Goal: Find specific page/section: Find specific page/section

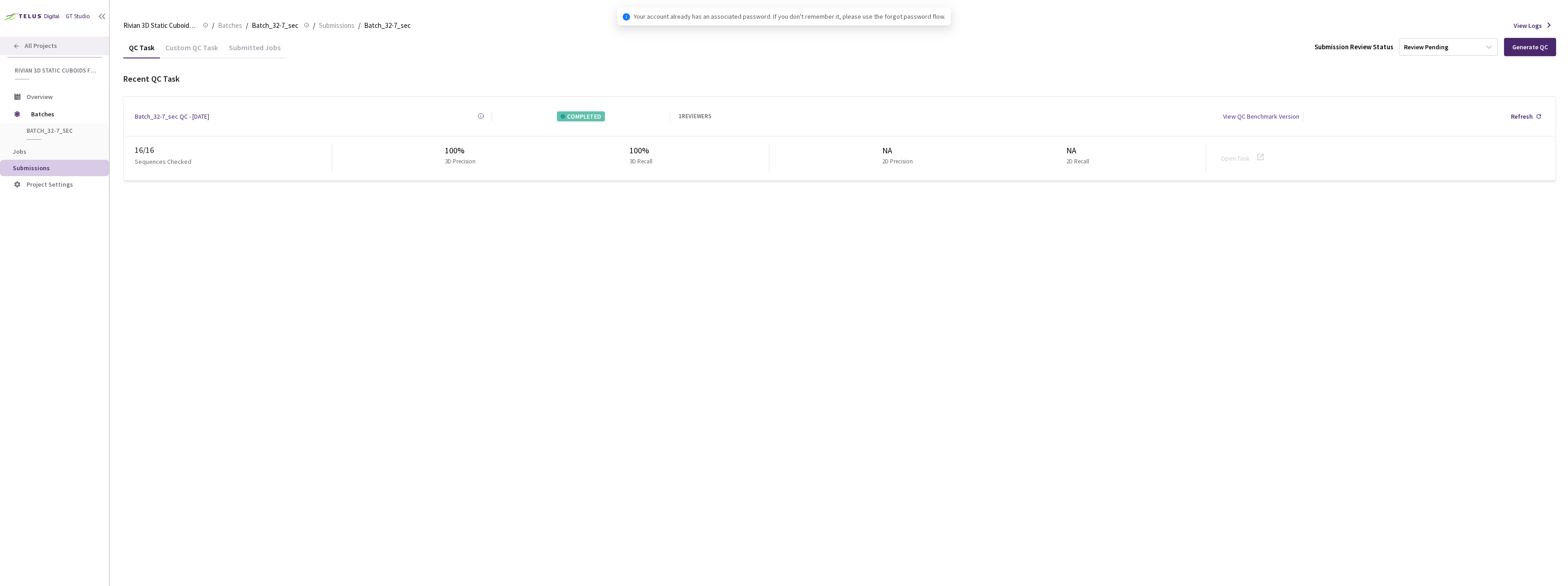
click at [41, 44] on span "All Projects" at bounding box center [41, 46] width 32 height 8
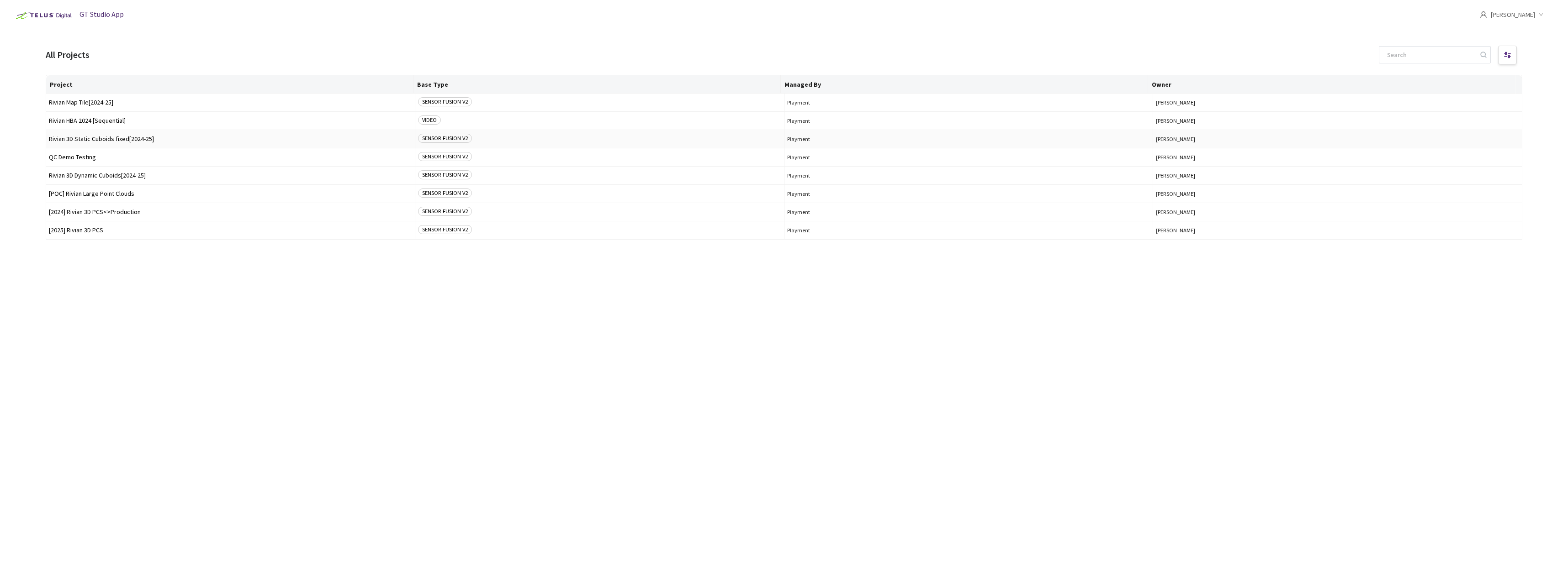
click at [118, 138] on span "Rivian 3D Static Cuboids fixed[2024-25]" at bounding box center [231, 139] width 363 height 7
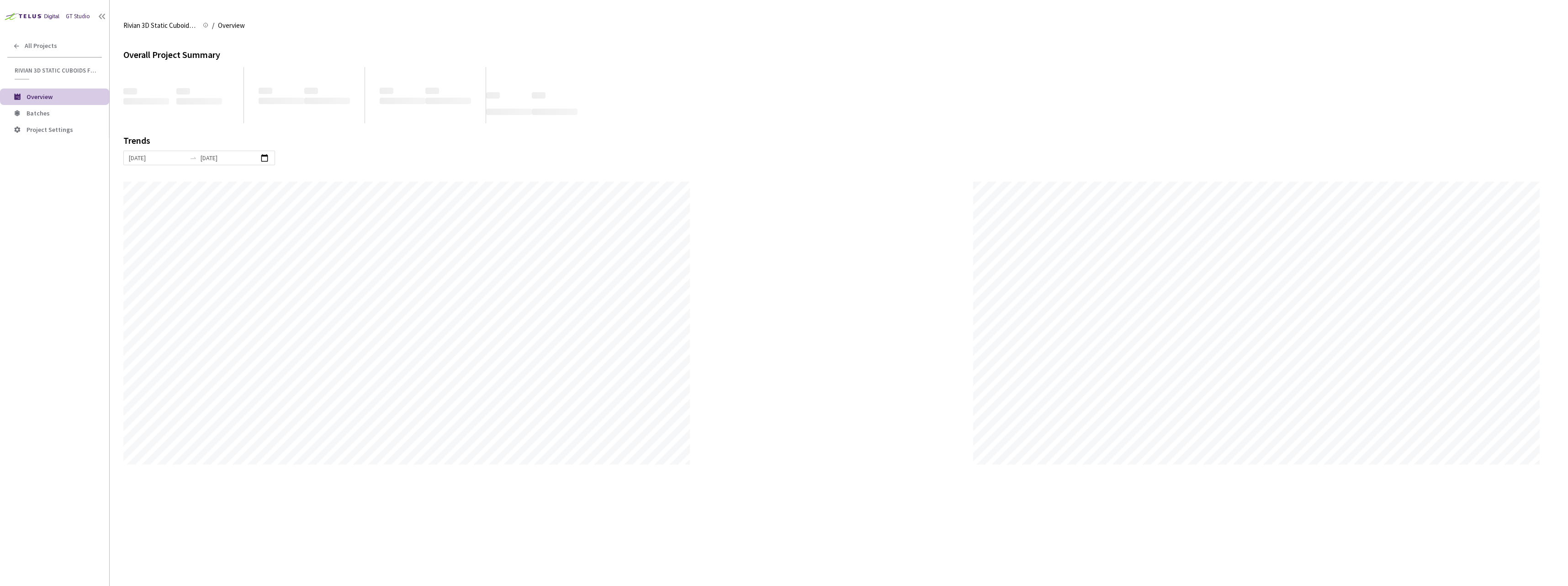
scroll to position [586, 1568]
click at [60, 115] on span "Batches" at bounding box center [64, 113] width 75 height 8
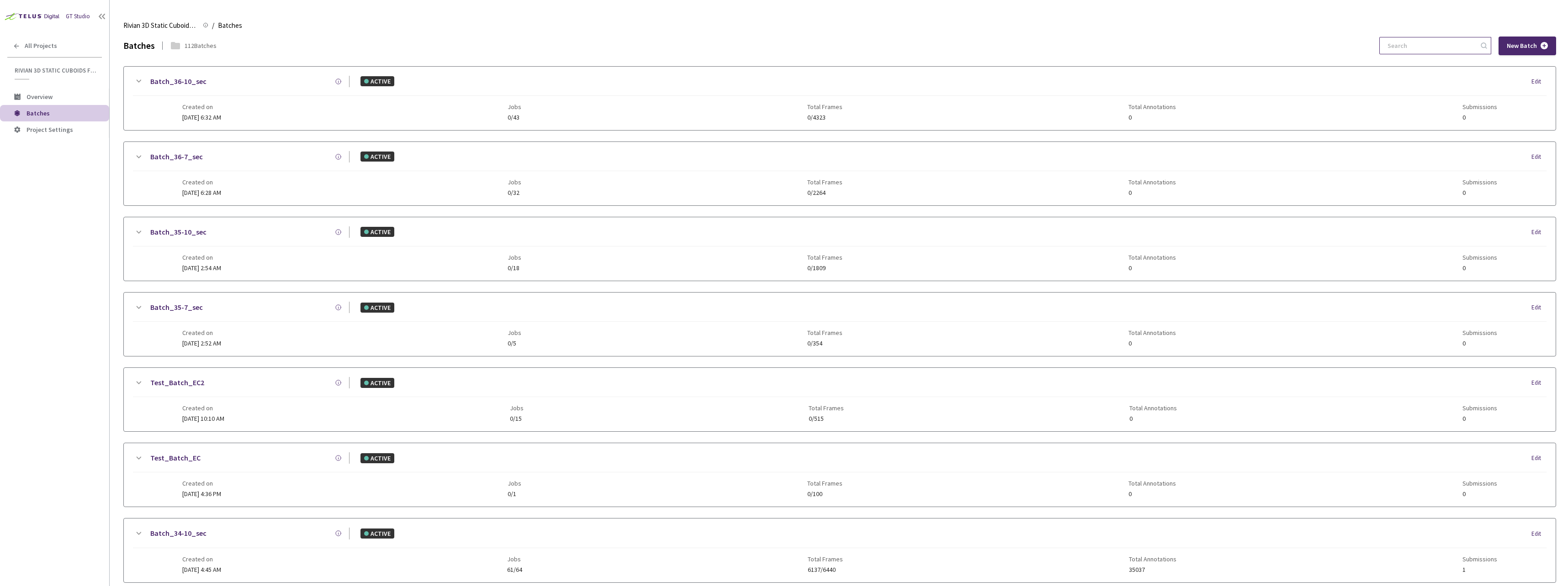
click at [1409, 48] on input at bounding box center [1430, 45] width 97 height 16
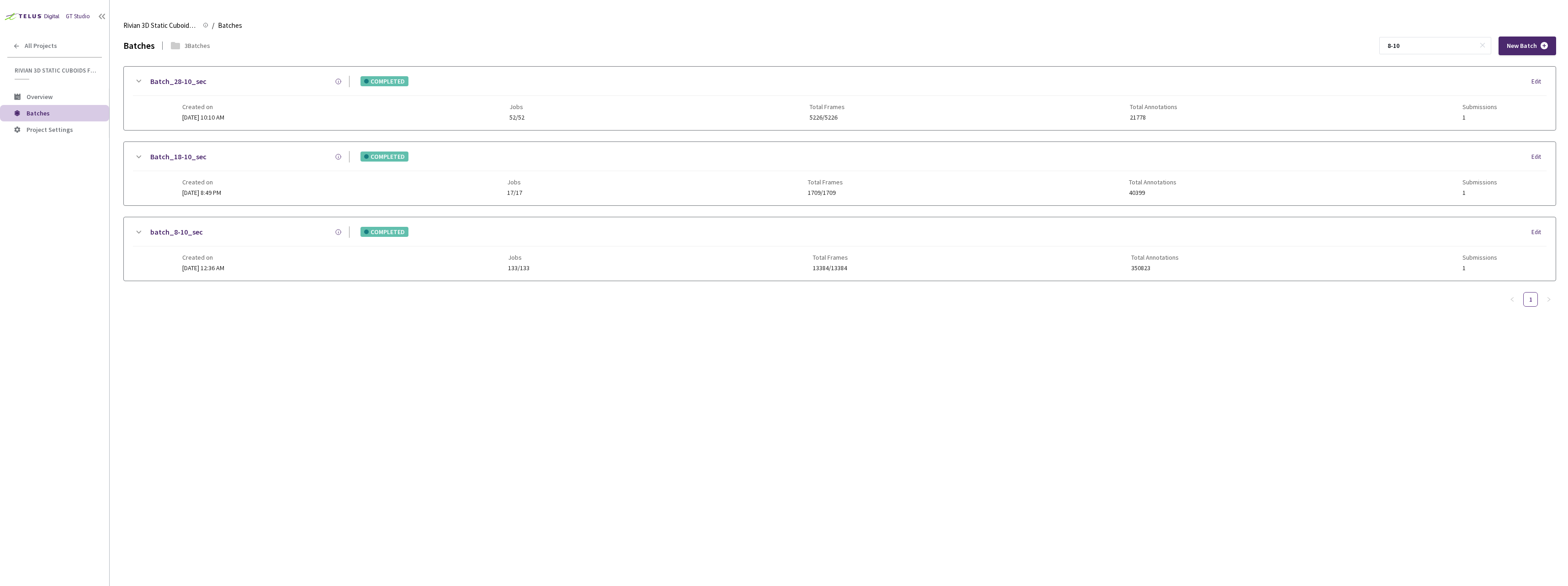
type input "8-10"
click at [253, 259] on div "Created on [DATE] 12:36 AM Jobs 133/133 Total Frames 13384/13384 Total Annotati…" at bounding box center [839, 259] width 1314 height 25
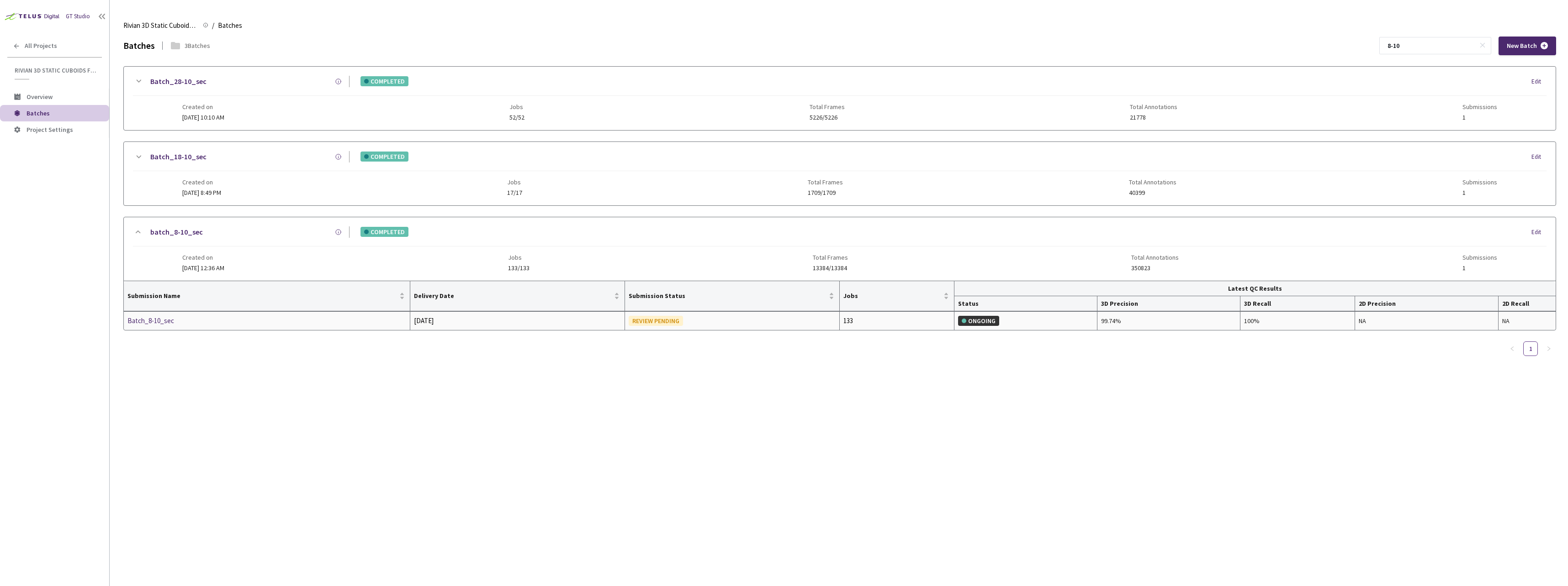
click at [164, 323] on div "Batch_8-10_sec" at bounding box center [176, 321] width 97 height 11
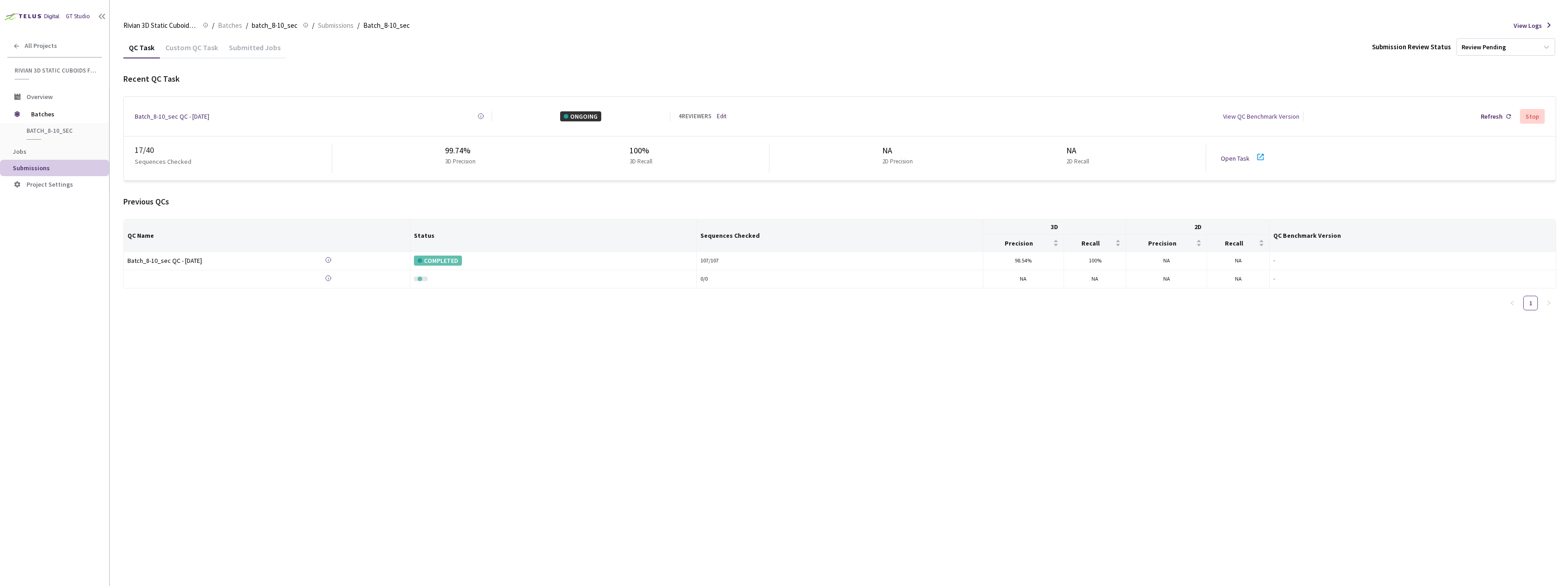
click at [1260, 157] on icon at bounding box center [1261, 157] width 11 height 11
